Goal: Obtain resource: Obtain resource

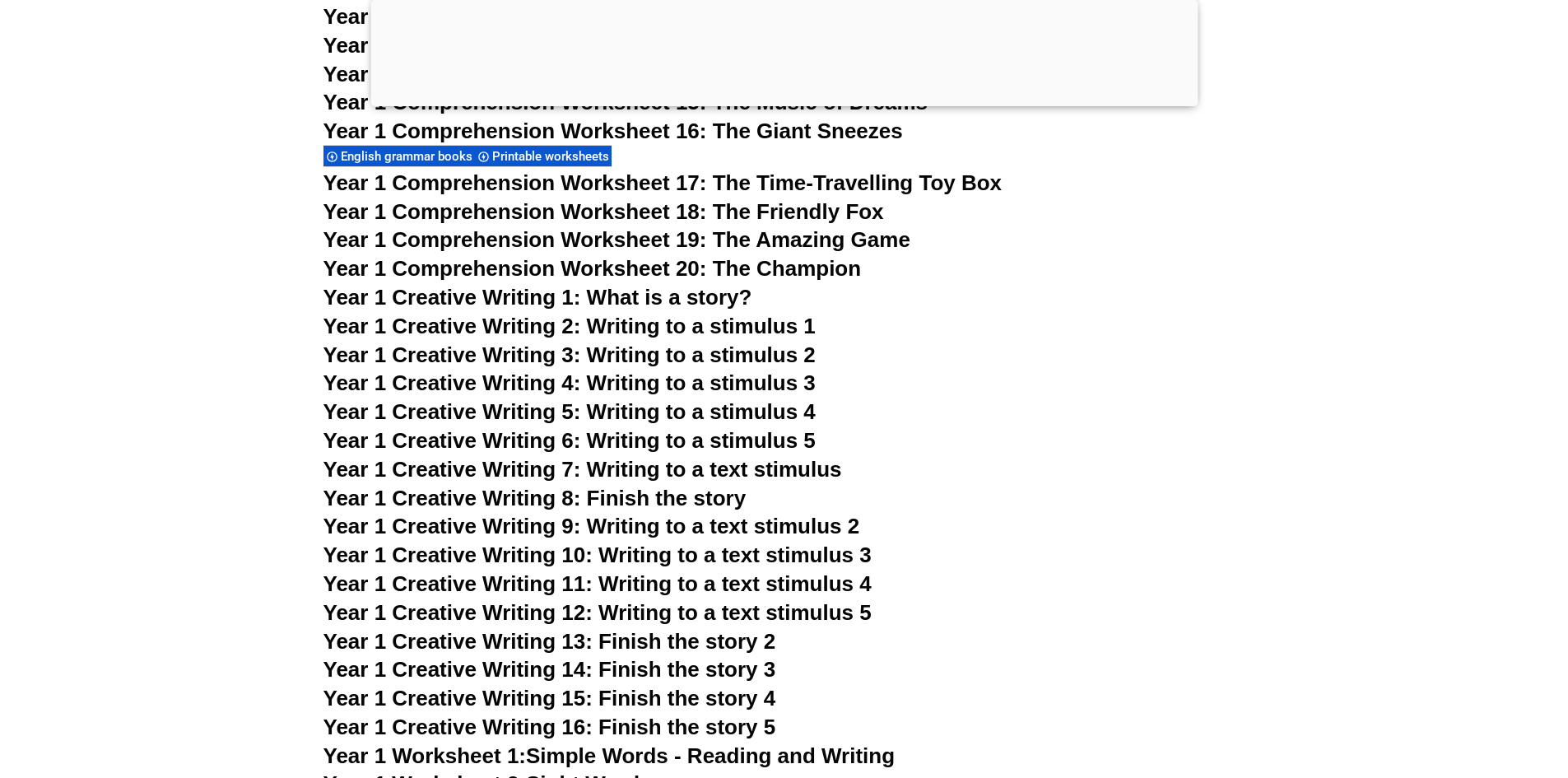
scroll to position [2712, 0]
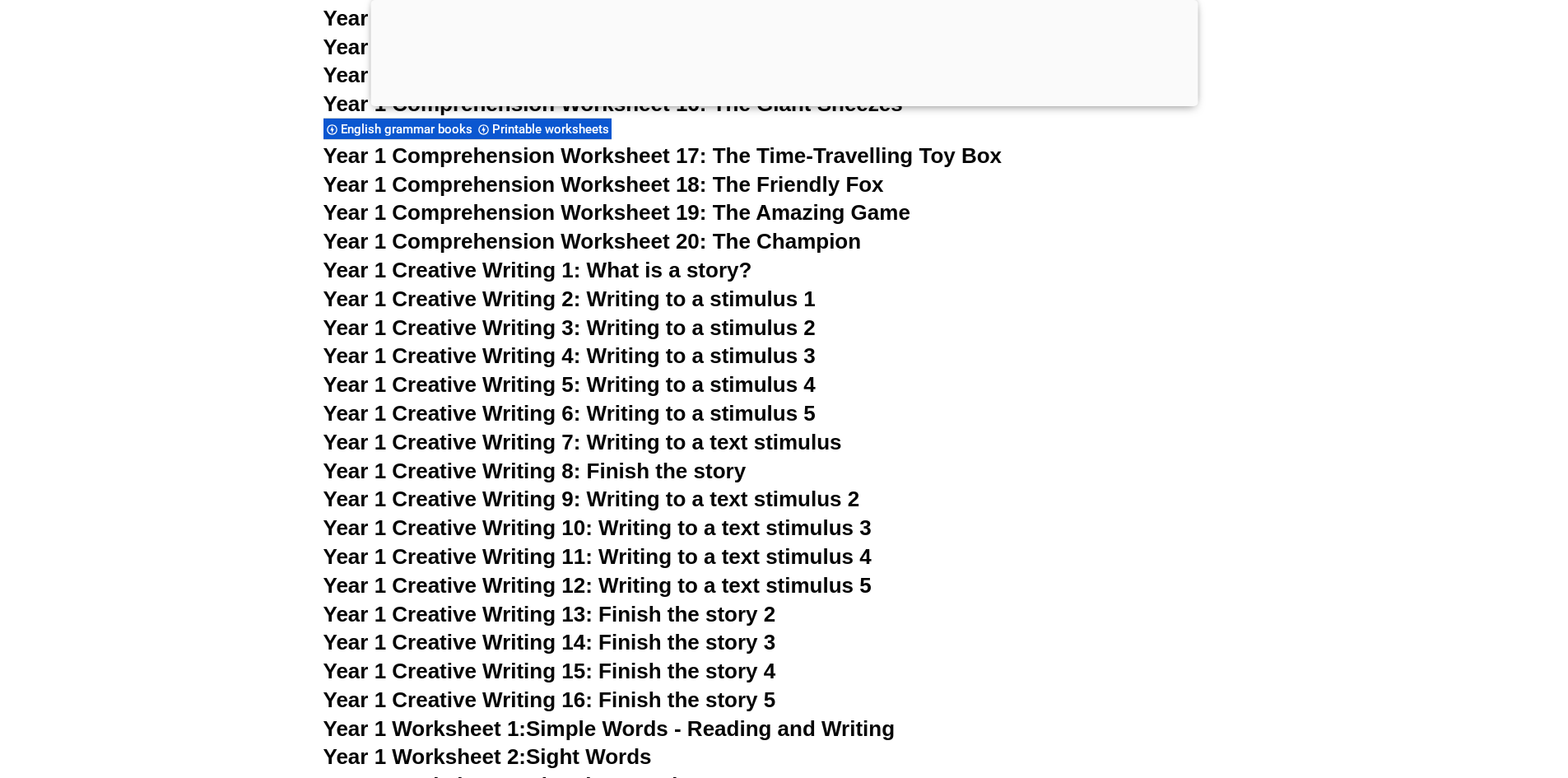
click at [760, 736] on link "Year 1 Worksheet 1: Simple Words - Reading and Writing" at bounding box center [610, 728] width 573 height 25
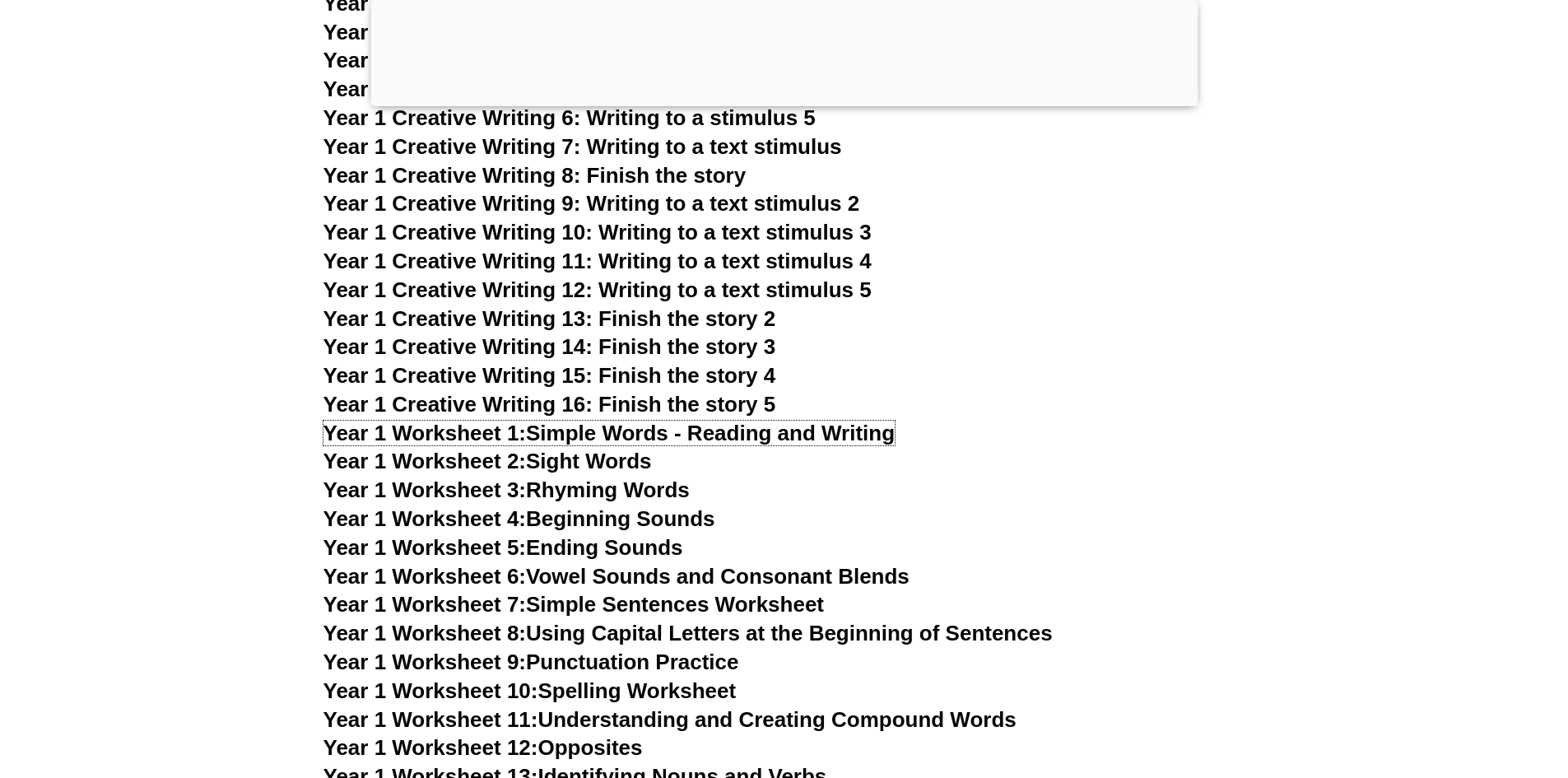
scroll to position [3042, 0]
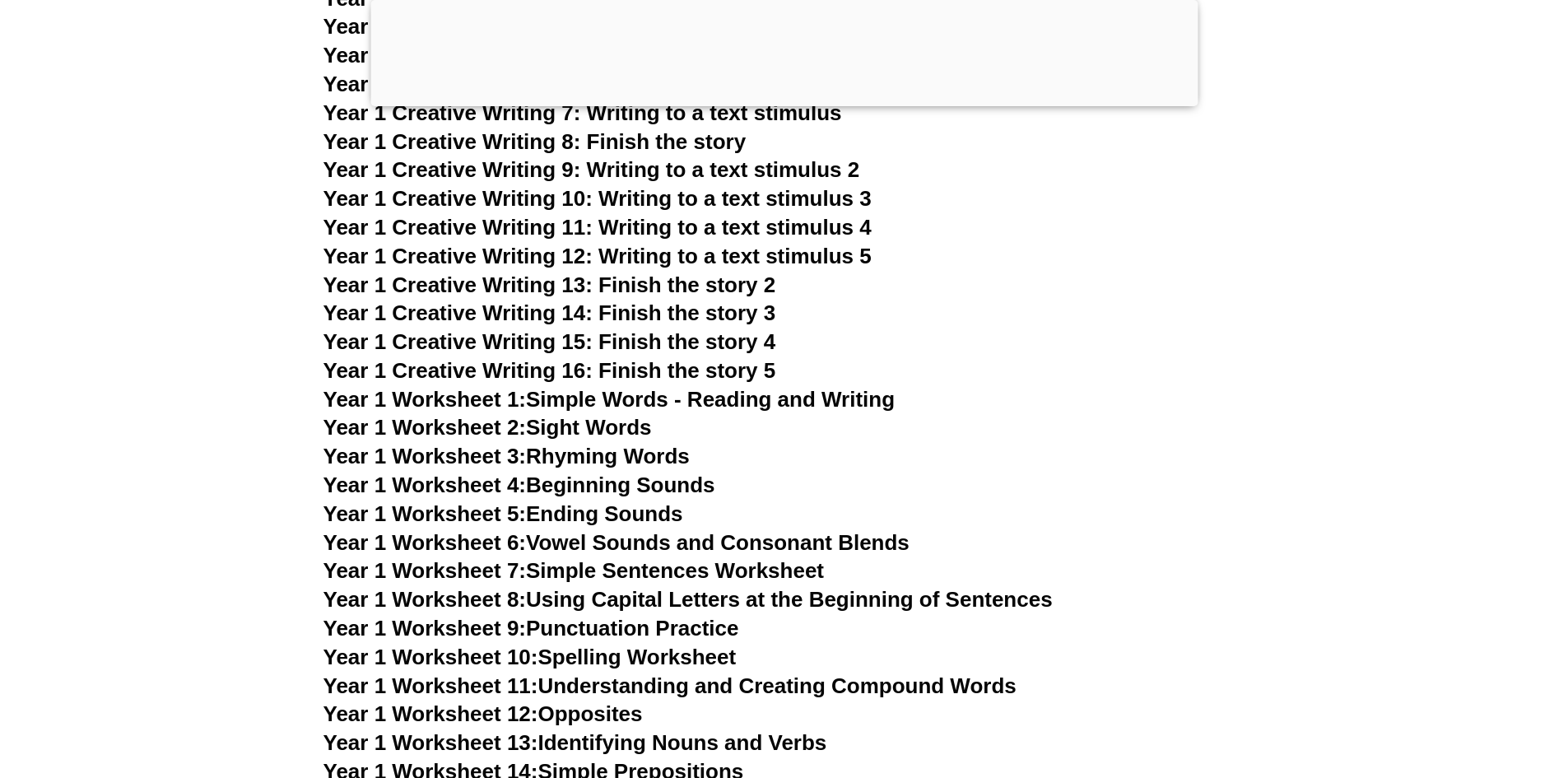
click at [624, 419] on link "Year 1 Worksheet 2: Sight Words" at bounding box center [488, 427] width 329 height 25
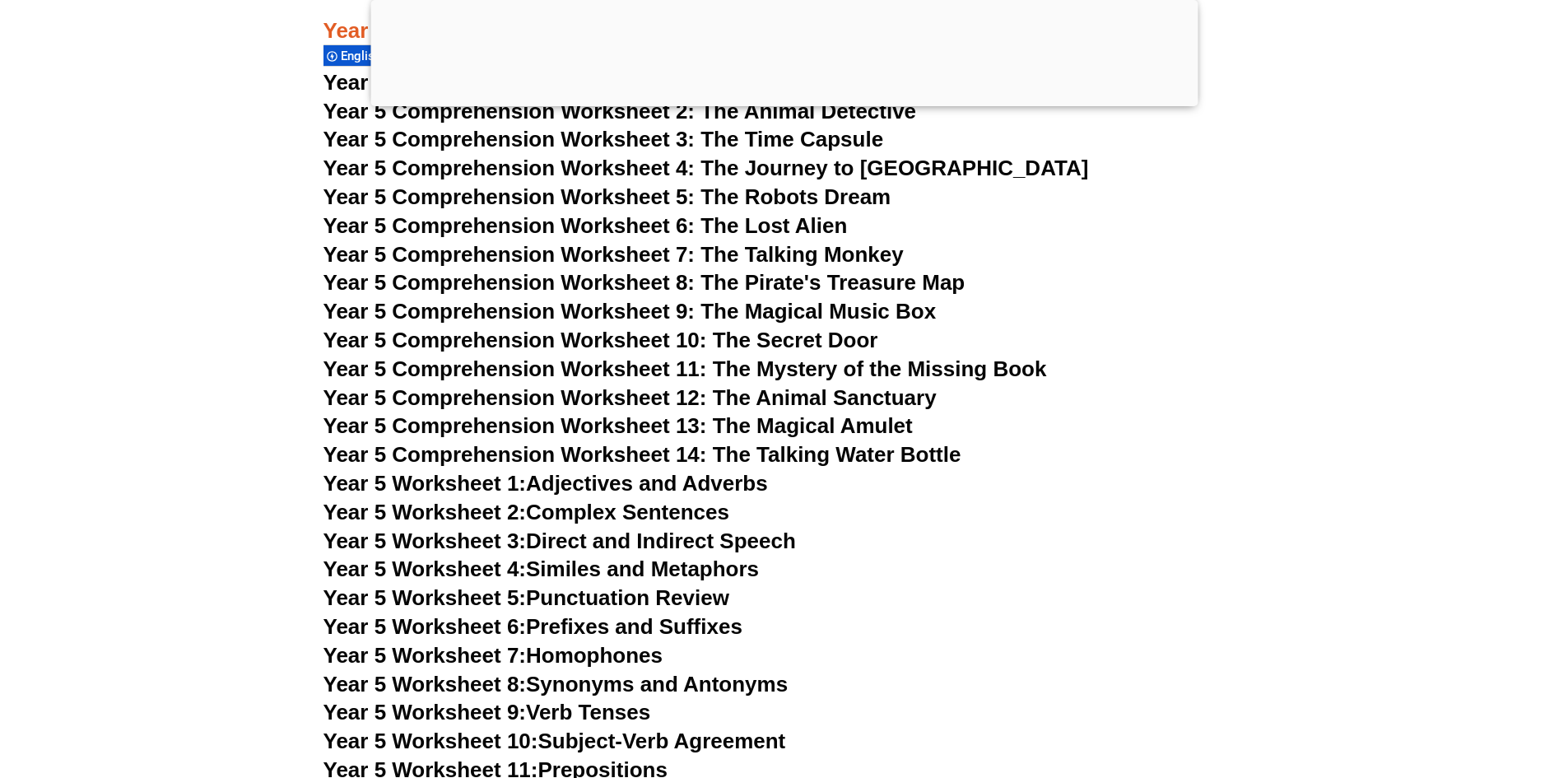
scroll to position [8146, 0]
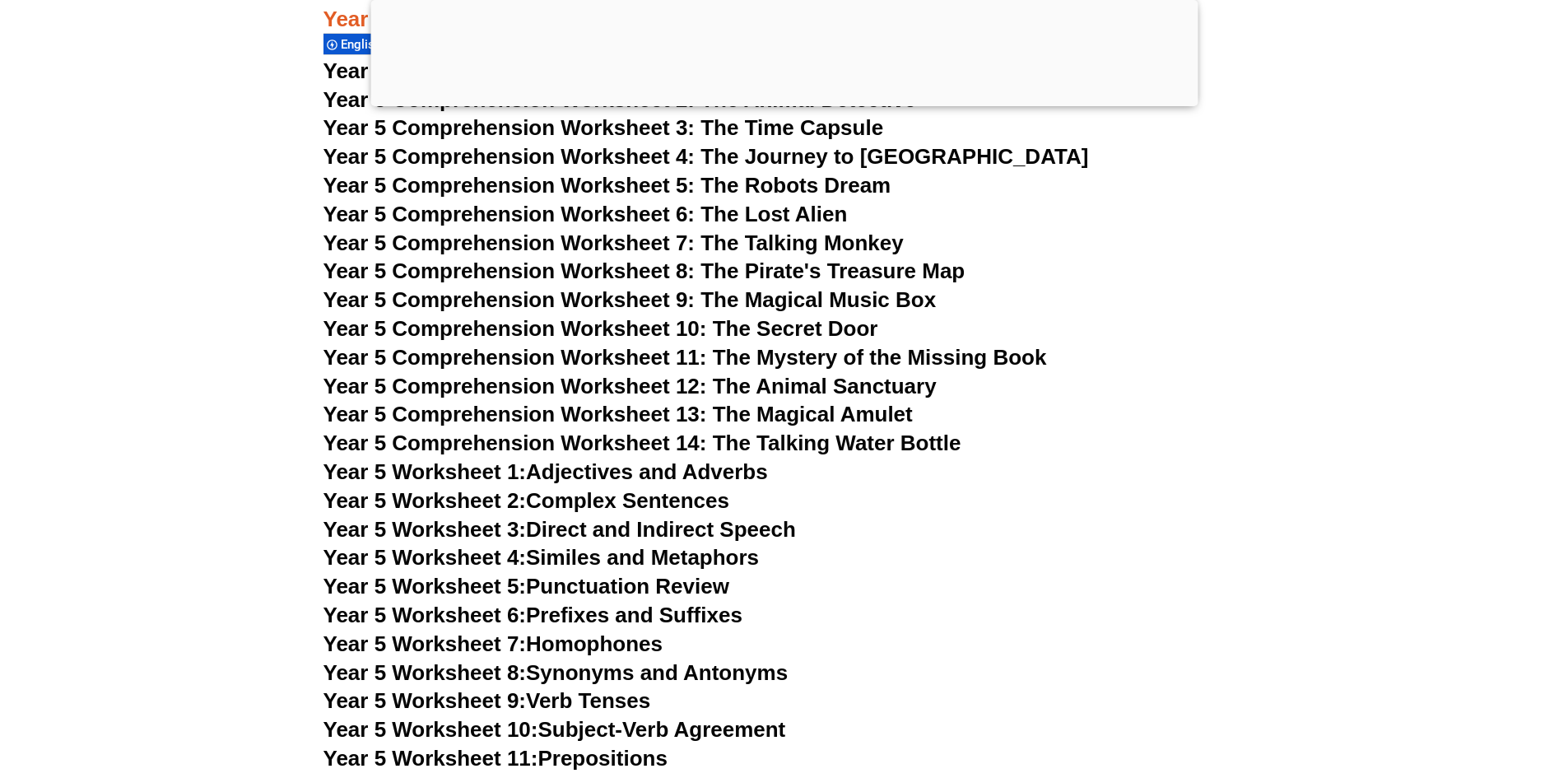
click at [724, 474] on link "Year 5 Worksheet 1: Adjectives and Adverbs" at bounding box center [546, 471] width 444 height 25
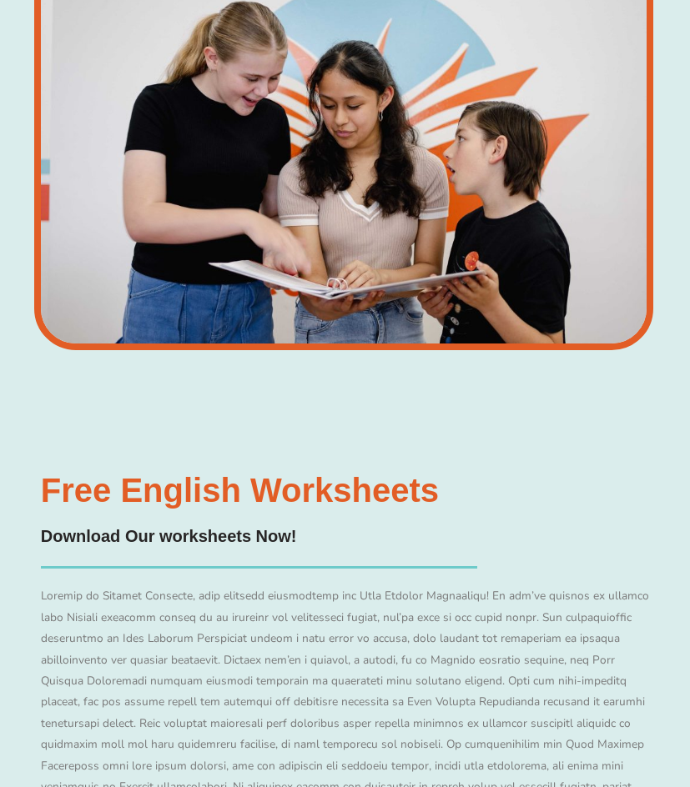
scroll to position [11218, 0]
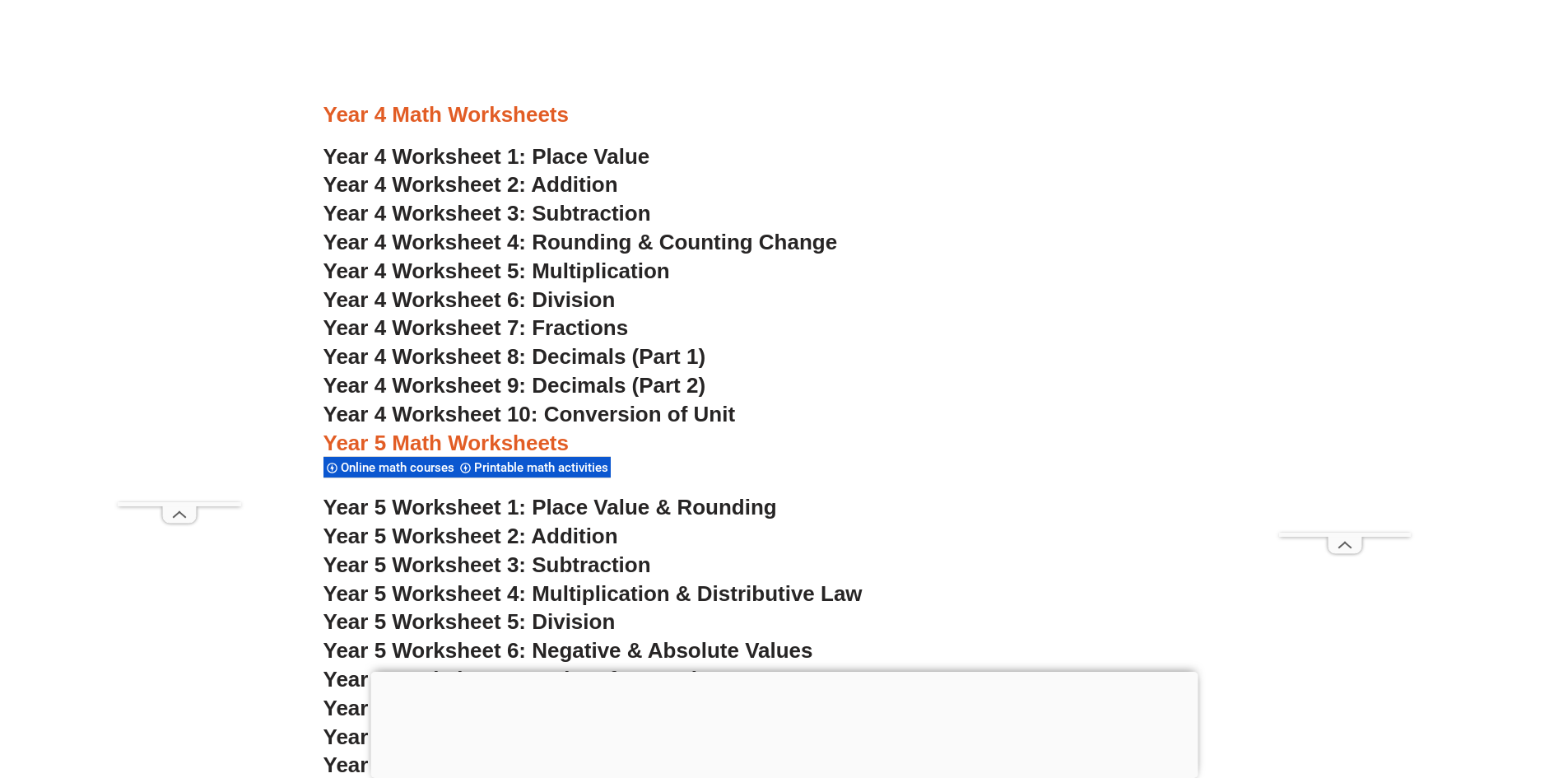
scroll to position [3046, 0]
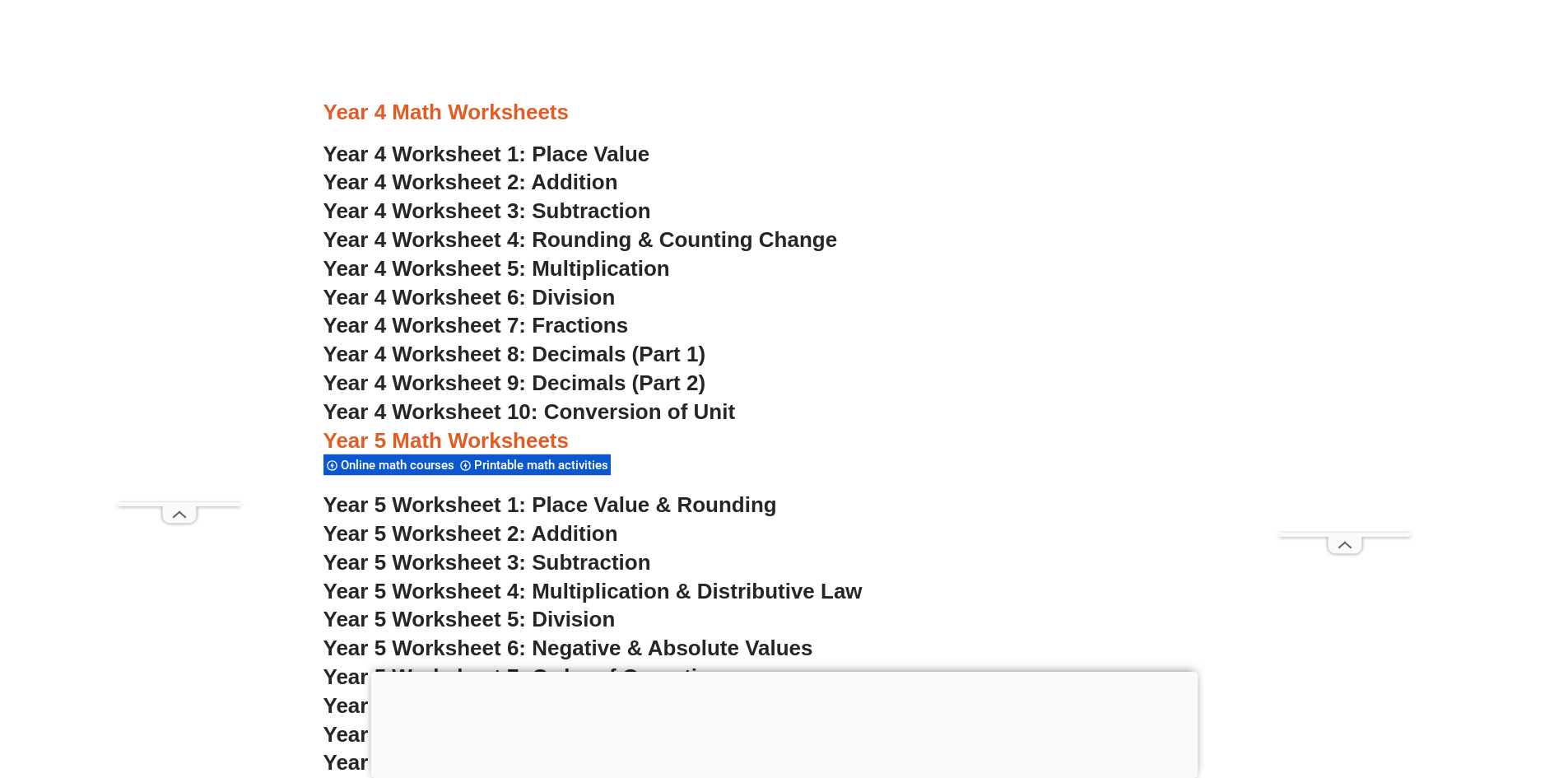
click at [568, 619] on span "Year 5 Worksheet 5: Division" at bounding box center [470, 619] width 292 height 25
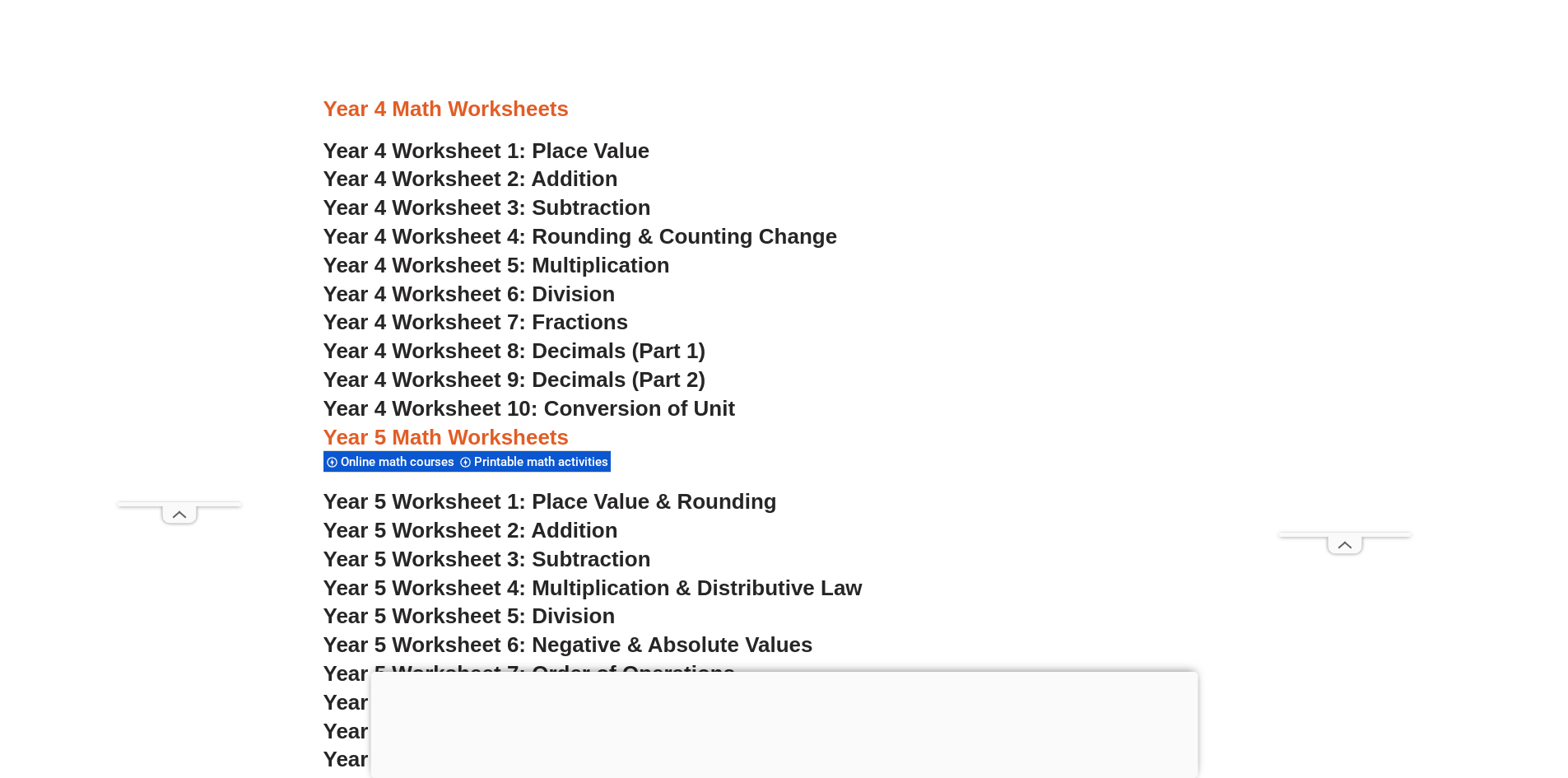
scroll to position [2964, 0]
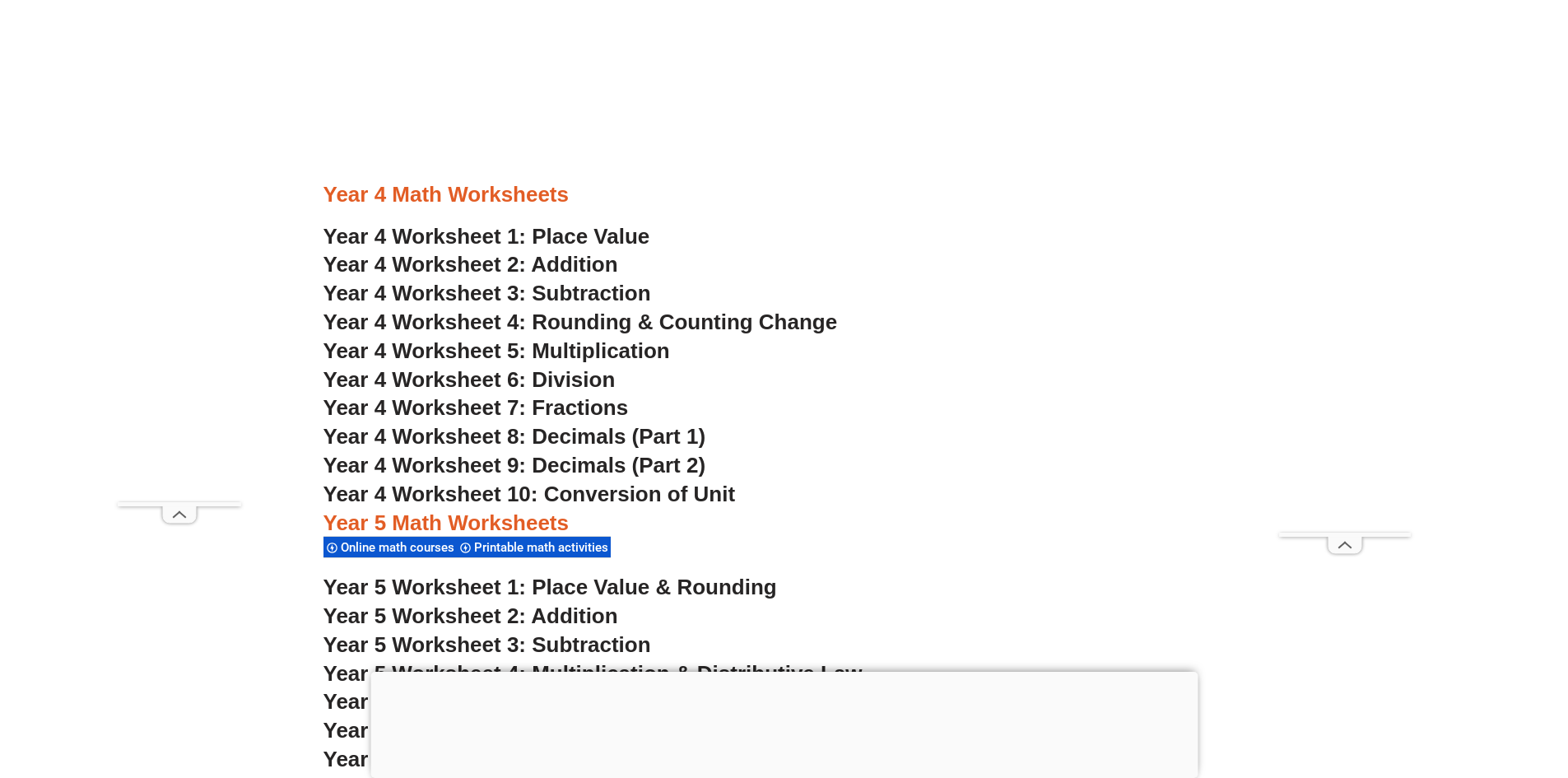
click at [601, 404] on span "Year 4 Worksheet 7: Fractions" at bounding box center [476, 407] width 305 height 25
click at [576, 376] on span "Year 4 Worksheet 6: Division" at bounding box center [470, 379] width 292 height 25
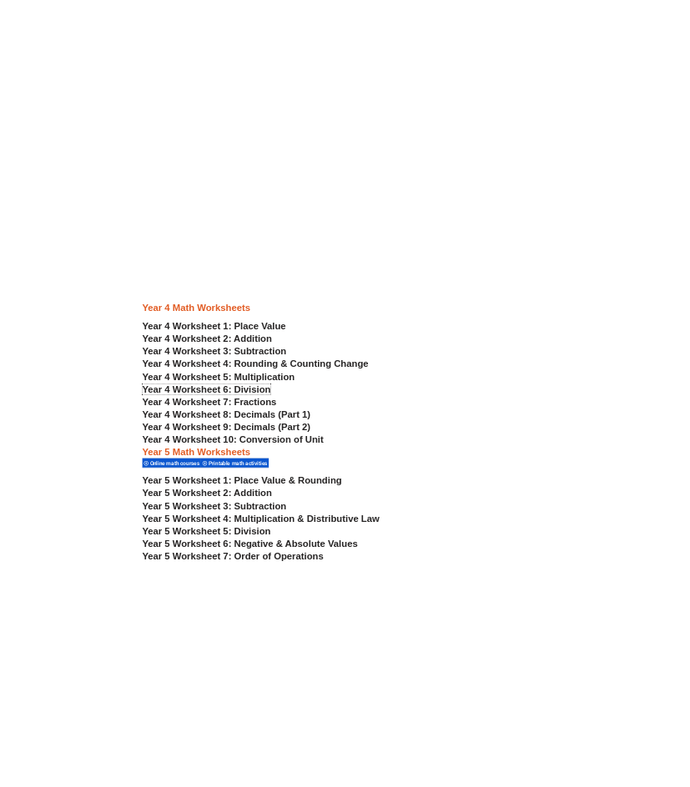
scroll to position [2416, 0]
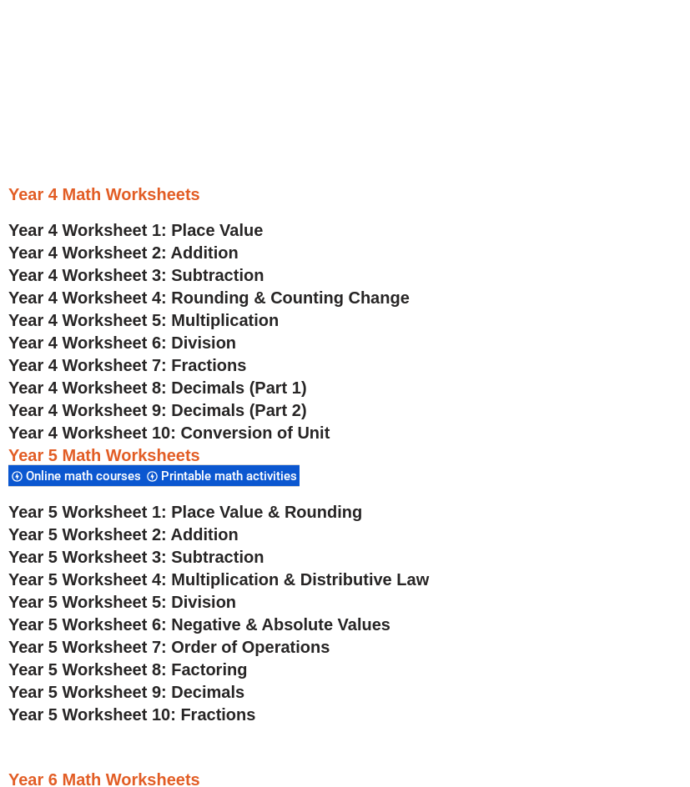
click at [216, 343] on span "Year 4 Worksheet 6: Division" at bounding box center [122, 343] width 228 height 18
